Goal: Information Seeking & Learning: Learn about a topic

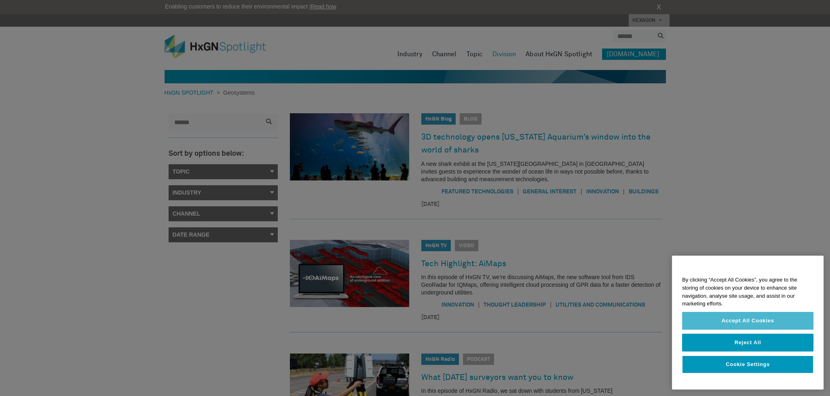
click at [745, 325] on button "Accept All Cookies" at bounding box center [747, 321] width 131 height 18
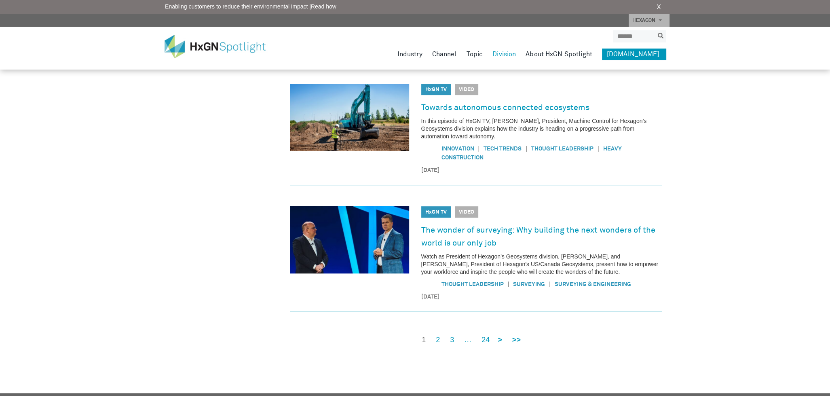
scroll to position [526, 0]
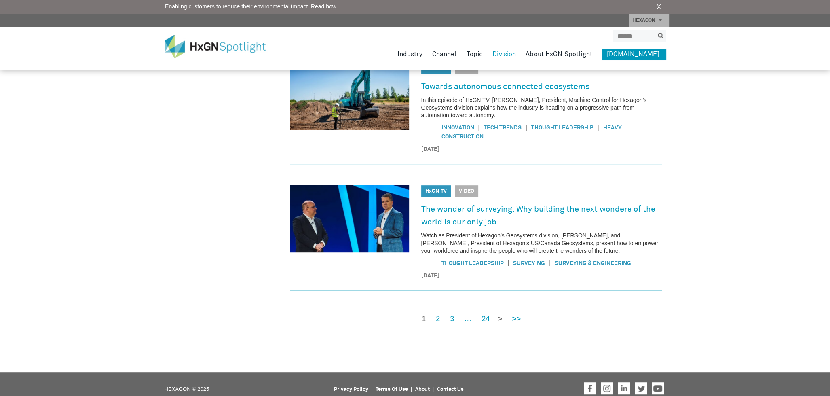
click at [498, 317] on strong ">" at bounding box center [500, 319] width 4 height 8
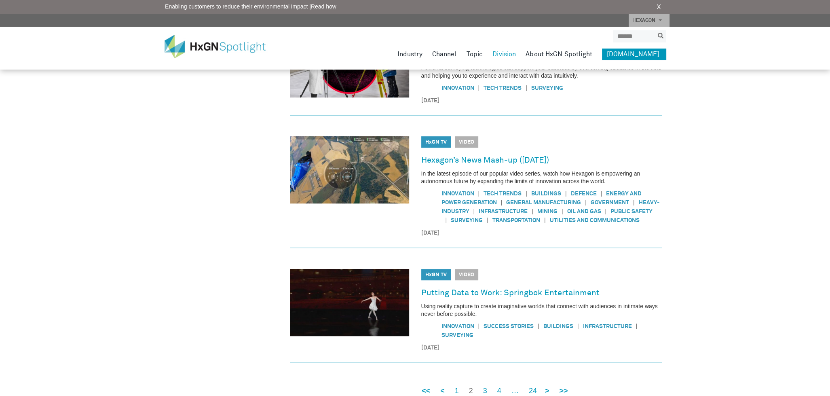
scroll to position [532, 0]
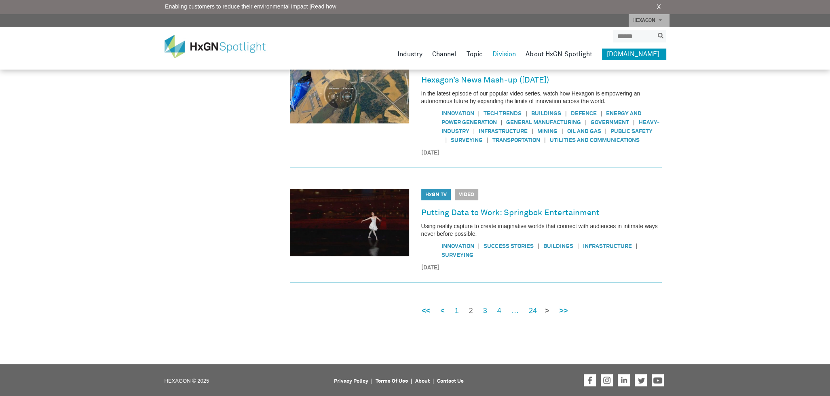
click at [545, 308] on strong ">" at bounding box center [547, 310] width 4 height 8
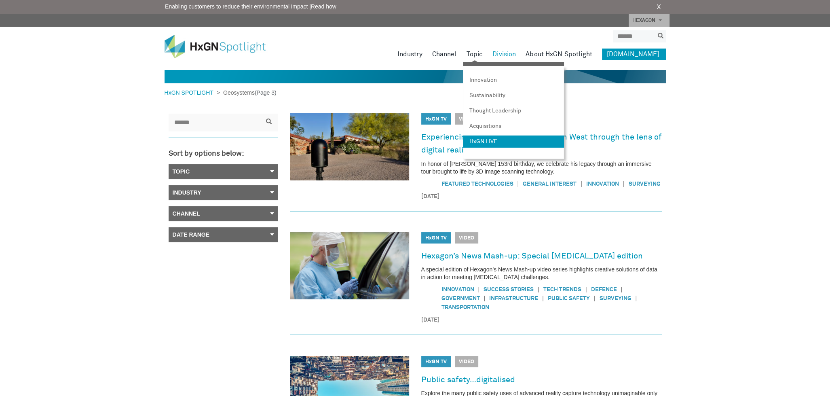
click at [507, 138] on link "HxGN LIVE" at bounding box center [513, 141] width 101 height 12
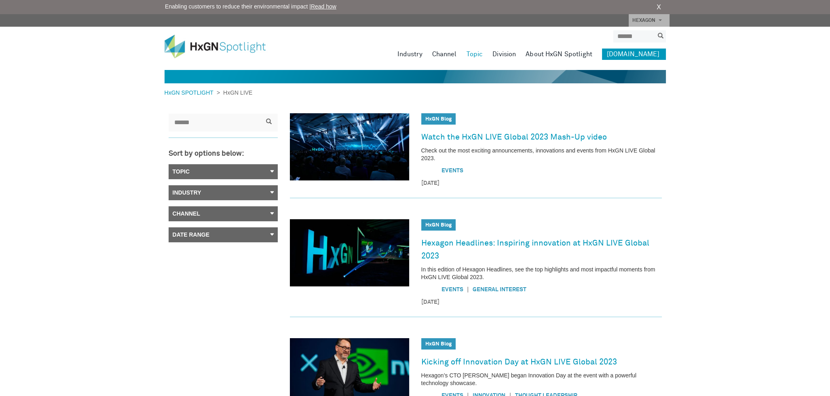
click at [267, 169] on link "Topic" at bounding box center [223, 171] width 109 height 15
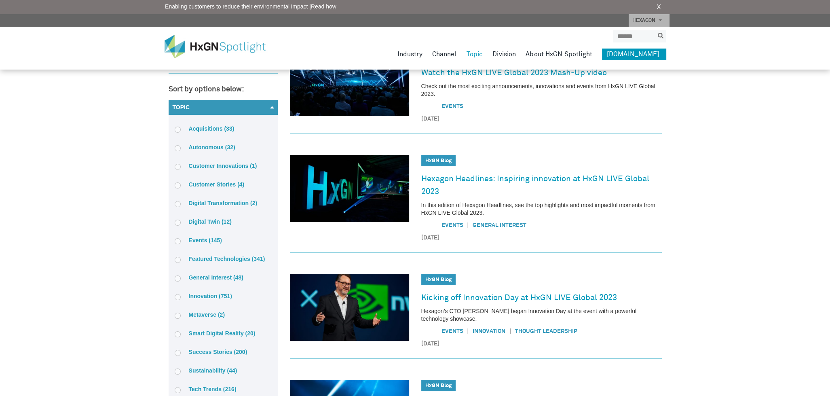
scroll to position [81, 0]
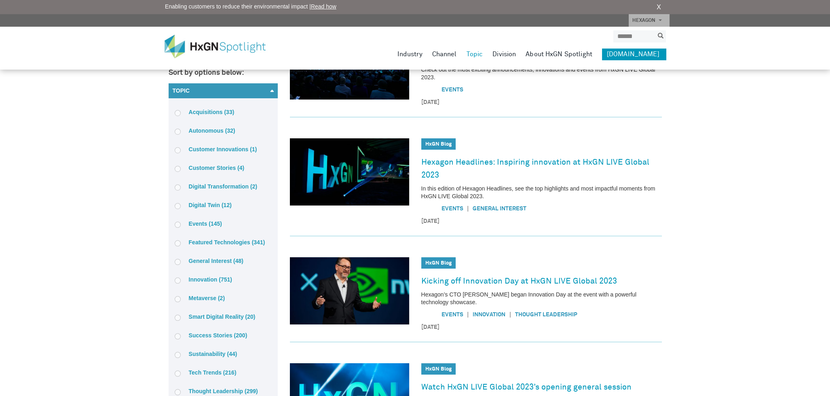
click at [210, 224] on label "Events (145)" at bounding box center [223, 223] width 97 height 7
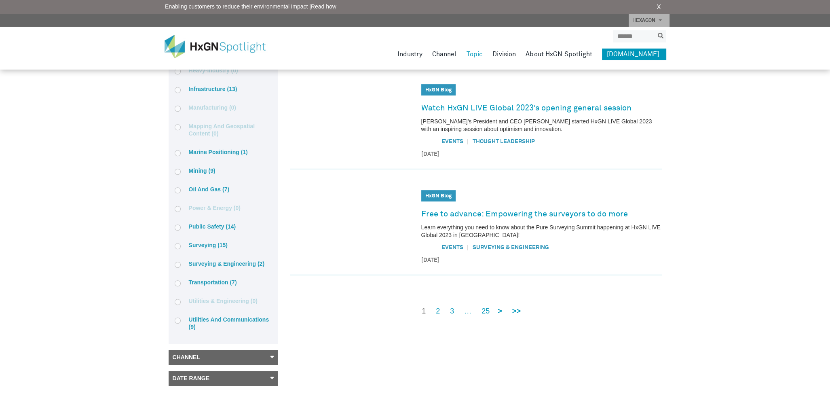
scroll to position [526, 0]
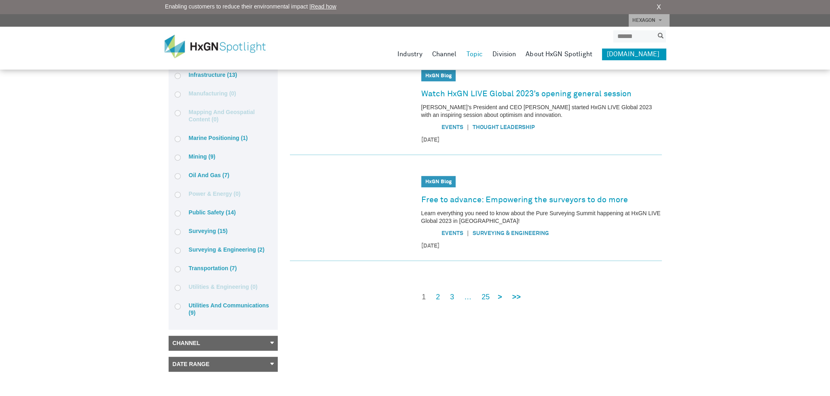
click at [215, 227] on label "Surveying (15)" at bounding box center [223, 230] width 97 height 7
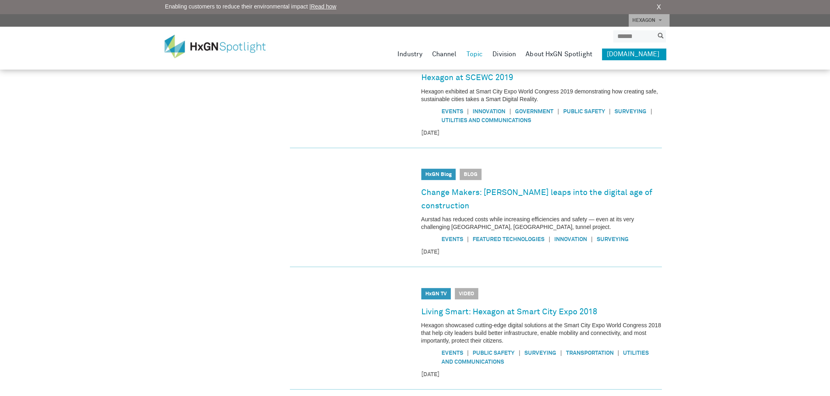
scroll to position [569, 0]
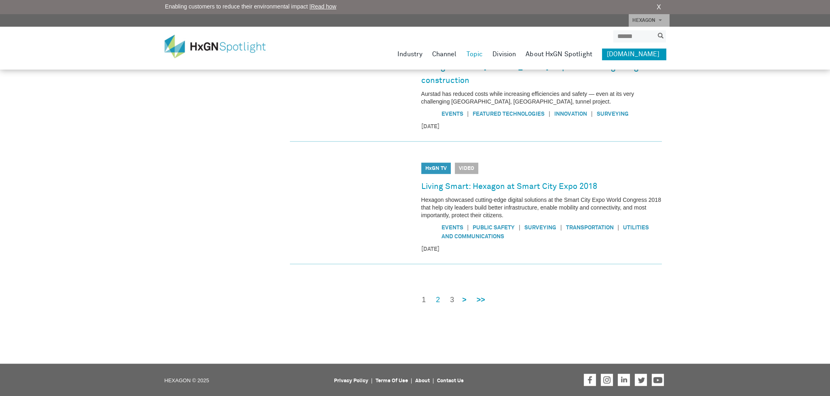
click at [452, 299] on link "3" at bounding box center [452, 300] width 4 height 10
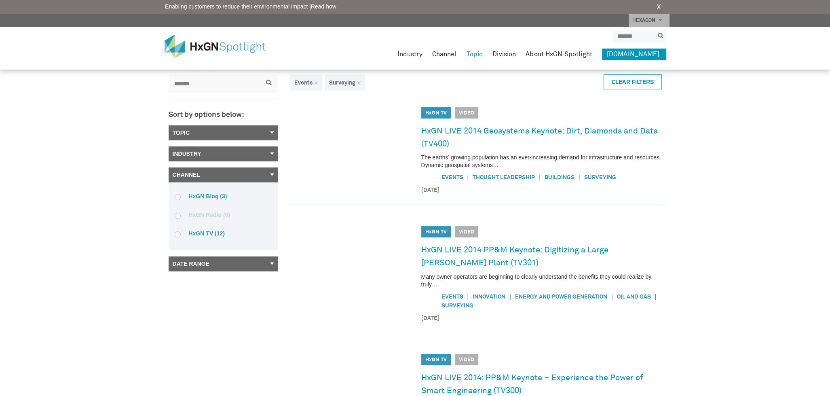
scroll to position [34, 0]
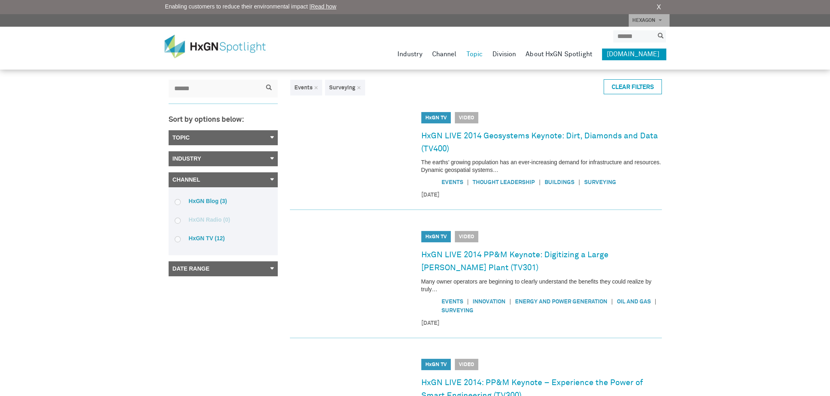
click at [91, 258] on div "HxGN SPOTLIGHT > HxGN LIVE Sort by options below: Topic Acquisitions (0) Autono…" at bounding box center [415, 257] width 830 height 582
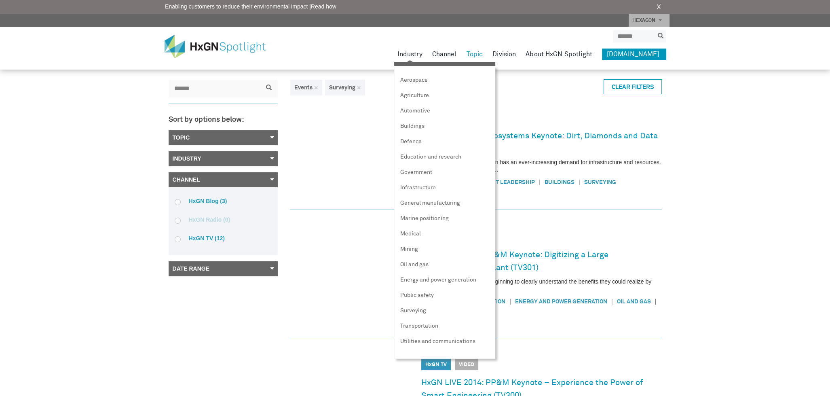
click at [420, 55] on link "Industry" at bounding box center [409, 54] width 25 height 11
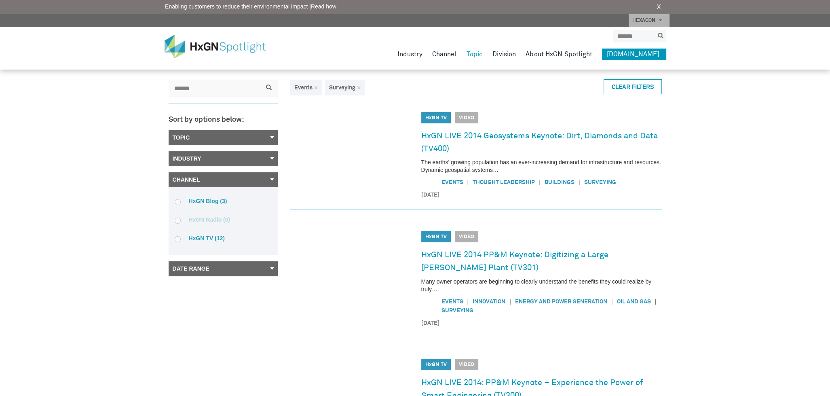
click at [264, 271] on link "Date Range" at bounding box center [223, 268] width 109 height 15
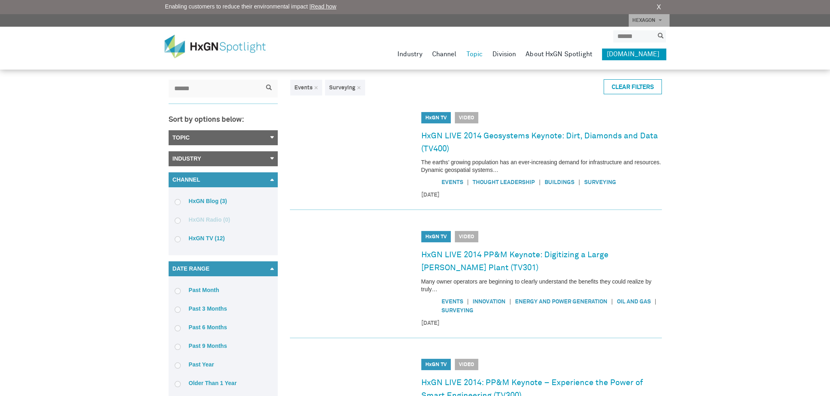
click at [256, 155] on link "Industry" at bounding box center [223, 158] width 109 height 15
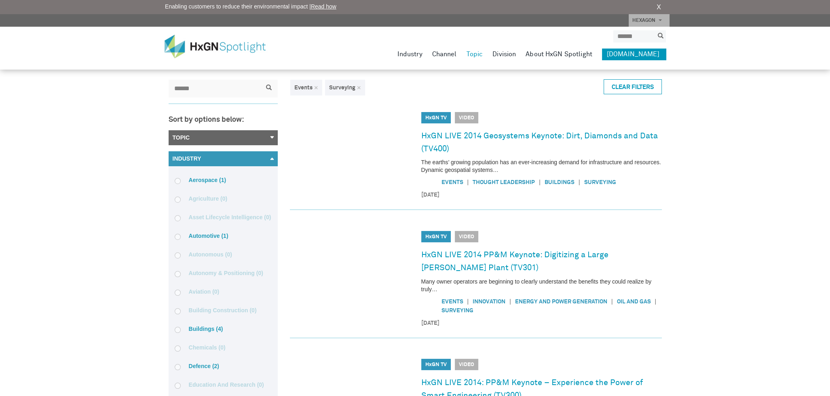
click at [264, 138] on link "Topic" at bounding box center [223, 137] width 109 height 15
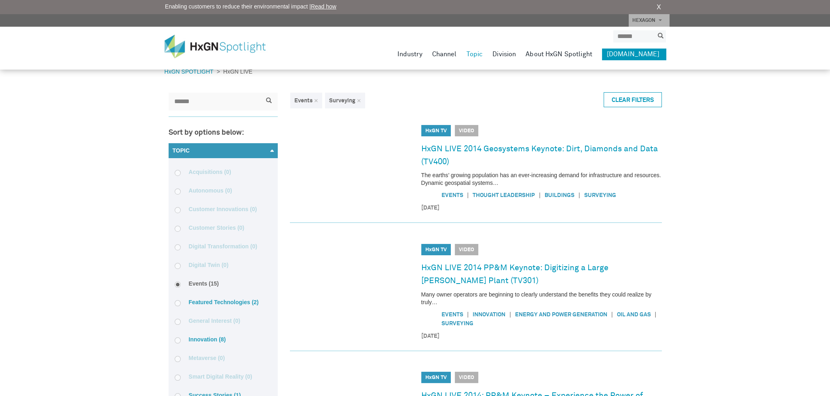
scroll to position [0, 0]
